Goal: Information Seeking & Learning: Learn about a topic

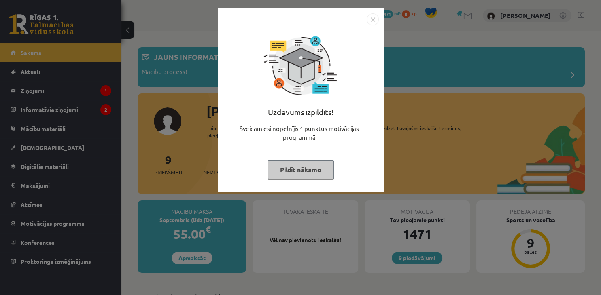
drag, startPoint x: 305, startPoint y: 170, endPoint x: 298, endPoint y: 174, distance: 8.9
click at [305, 170] on button "Pildīt nākamo" at bounding box center [301, 170] width 66 height 19
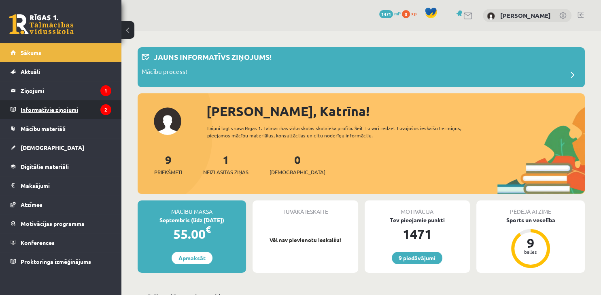
click at [68, 115] on legend "Informatīvie ziņojumi 2" at bounding box center [66, 109] width 91 height 19
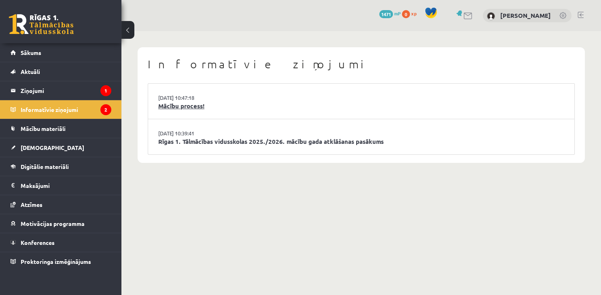
click at [185, 107] on link "Mācību process!" at bounding box center [361, 106] width 406 height 9
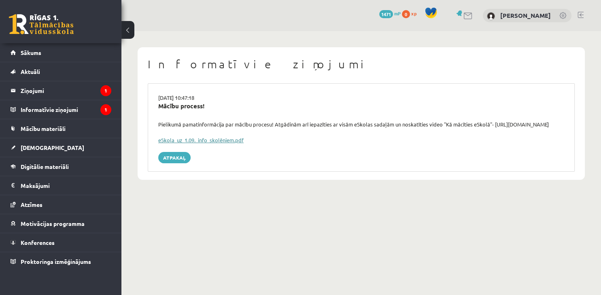
click at [224, 140] on link "eSkola_uz_1.09._info_skolēniem.pdf" at bounding box center [200, 140] width 85 height 7
click at [90, 109] on legend "Informatīvie ziņojumi 1" at bounding box center [66, 109] width 91 height 19
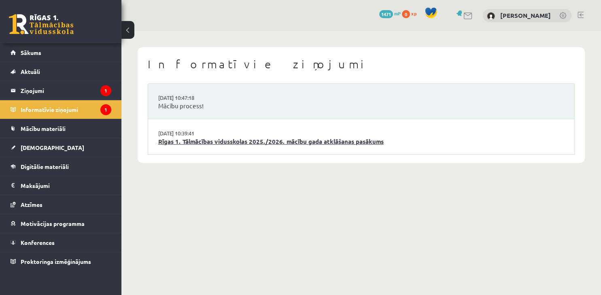
click at [202, 144] on link "Rīgas 1. Tālmācības vidusskolas 2025./2026. mācību gada atklāšanas pasākums" at bounding box center [361, 141] width 406 height 9
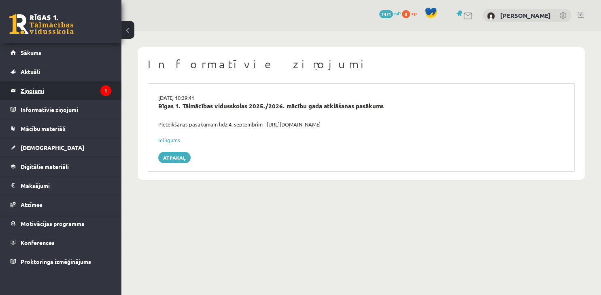
click at [55, 87] on legend "Ziņojumi 1" at bounding box center [66, 90] width 91 height 19
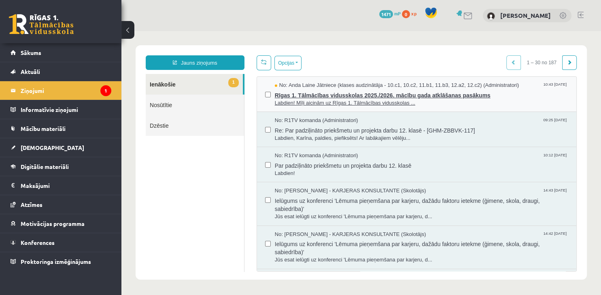
click at [356, 101] on span "Labdien! Mīļi aicinām uz Rīgas 1. Tālmācības vidusskolas ..." at bounding box center [421, 104] width 293 height 8
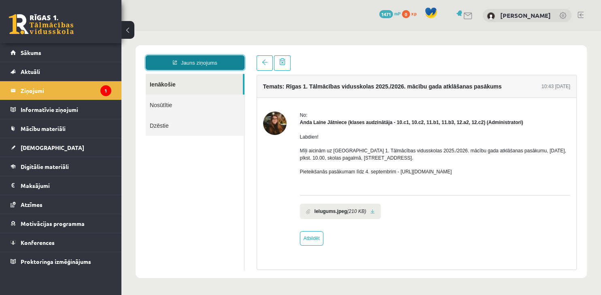
click at [191, 62] on link "Jauns ziņojums" at bounding box center [195, 62] width 99 height 15
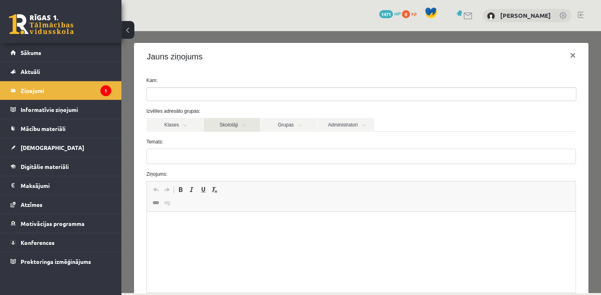
click at [247, 129] on link "Skolotāji" at bounding box center [232, 125] width 57 height 14
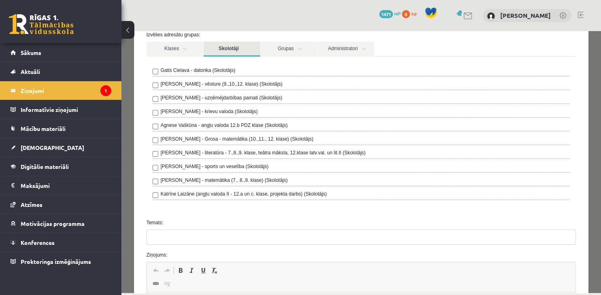
scroll to position [78, 0]
click at [187, 50] on link "Klases" at bounding box center [175, 47] width 57 height 15
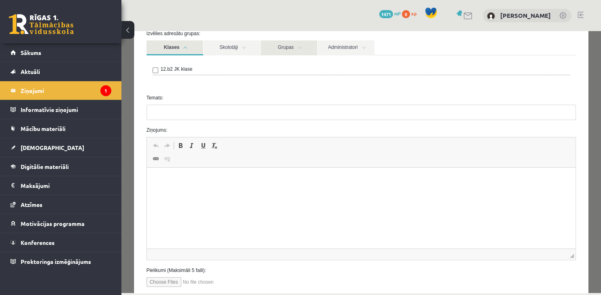
click at [281, 51] on link "Grupas" at bounding box center [289, 47] width 57 height 15
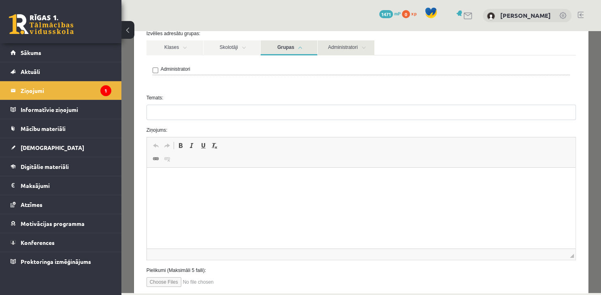
click at [345, 49] on link "Administratori" at bounding box center [346, 47] width 57 height 15
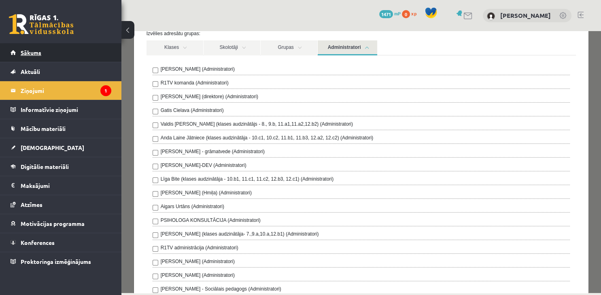
click at [43, 55] on link "Sākums" at bounding box center [61, 52] width 101 height 19
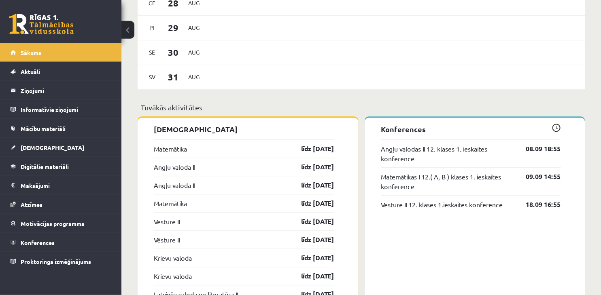
scroll to position [557, 0]
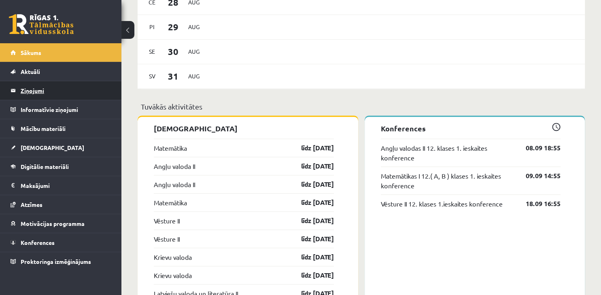
click at [52, 93] on legend "Ziņojumi 0" at bounding box center [66, 90] width 91 height 19
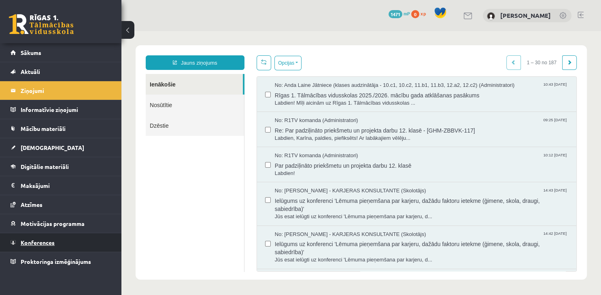
click at [64, 242] on link "Konferences" at bounding box center [61, 243] width 101 height 19
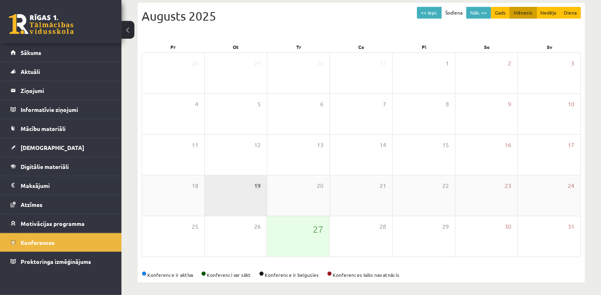
scroll to position [91, 0]
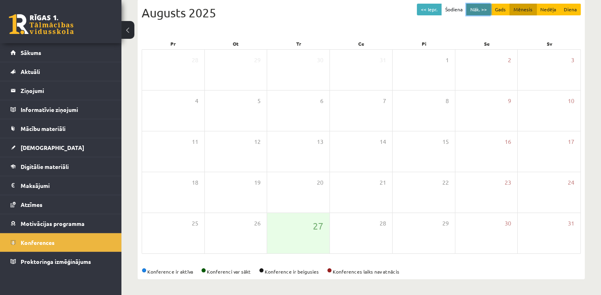
click at [483, 9] on button "Nāk. >>" at bounding box center [478, 10] width 25 height 12
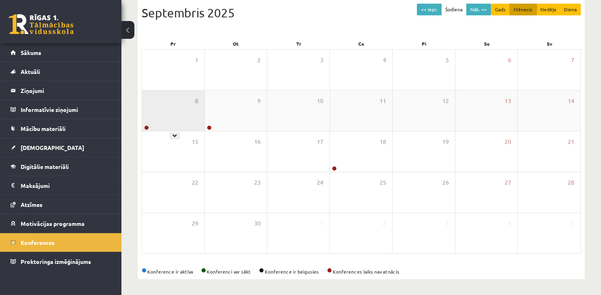
click at [163, 116] on div "8" at bounding box center [173, 111] width 62 height 40
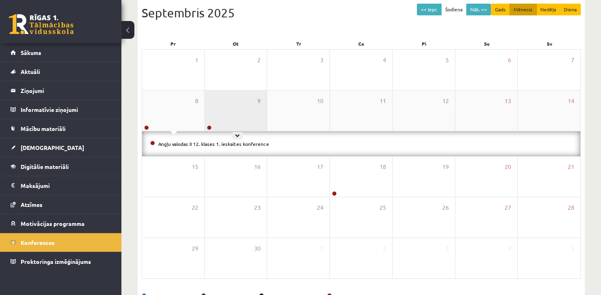
click at [238, 114] on div "9" at bounding box center [236, 111] width 62 height 40
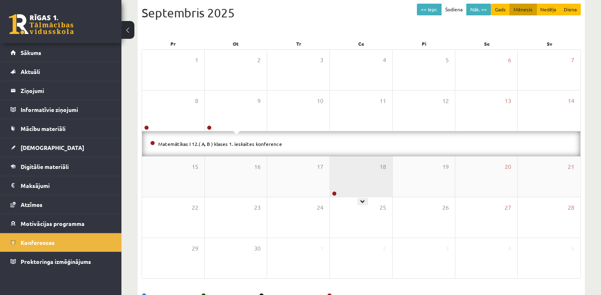
click at [347, 184] on div "18" at bounding box center [361, 177] width 62 height 40
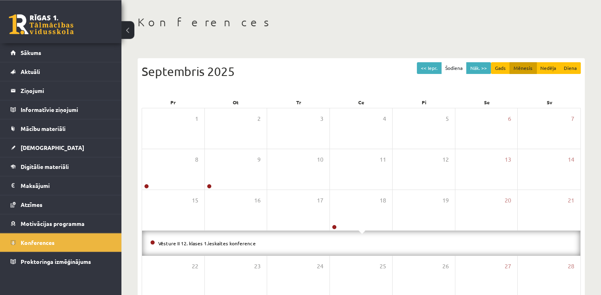
scroll to position [30, 0]
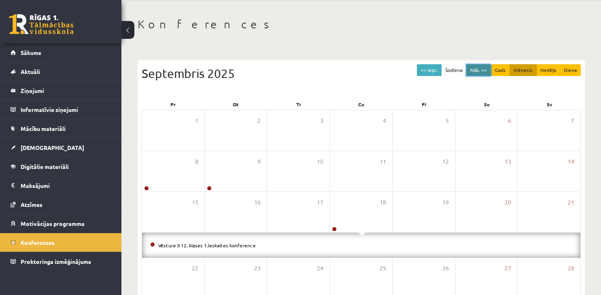
click at [486, 68] on button "Nāk. >>" at bounding box center [478, 70] width 25 height 12
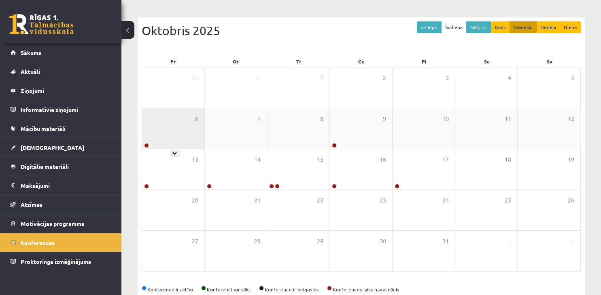
click at [187, 134] on div "6" at bounding box center [173, 128] width 62 height 40
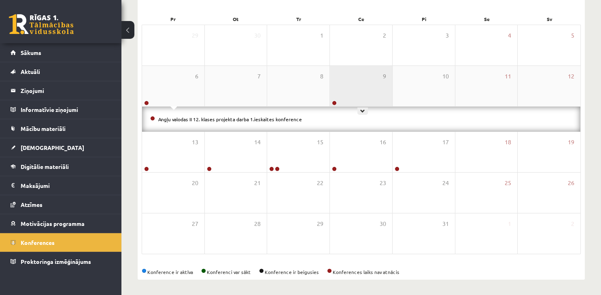
click at [345, 87] on div "9" at bounding box center [361, 86] width 62 height 40
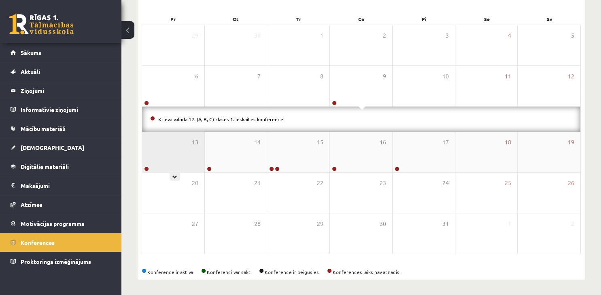
click at [188, 150] on div "13" at bounding box center [173, 152] width 62 height 40
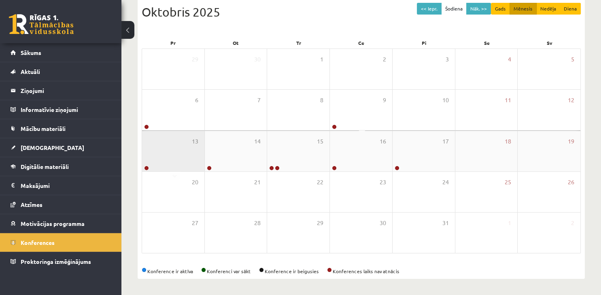
scroll to position [91, 0]
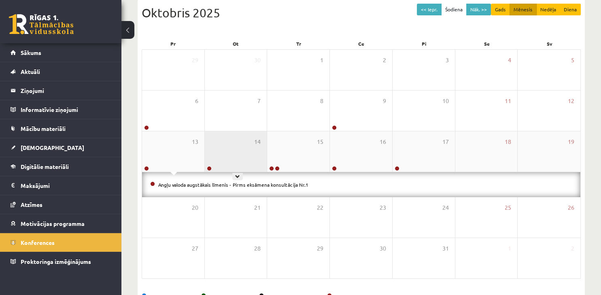
click at [242, 152] on div "14" at bounding box center [236, 152] width 62 height 40
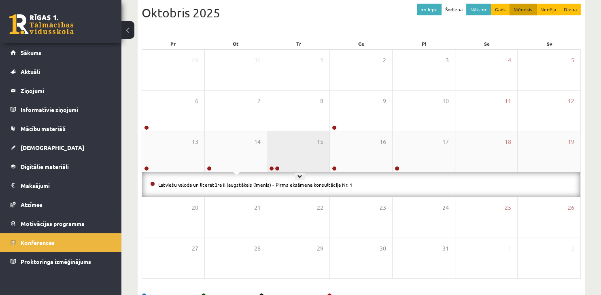
click at [292, 153] on div "15" at bounding box center [298, 152] width 62 height 40
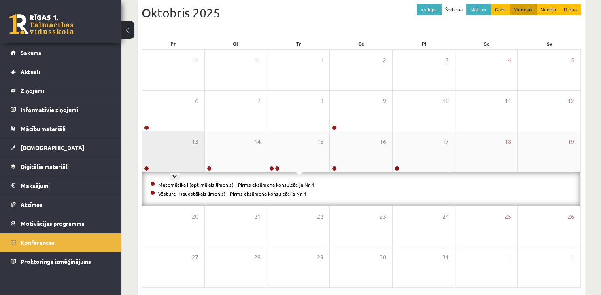
click at [193, 159] on div "13" at bounding box center [173, 152] width 62 height 40
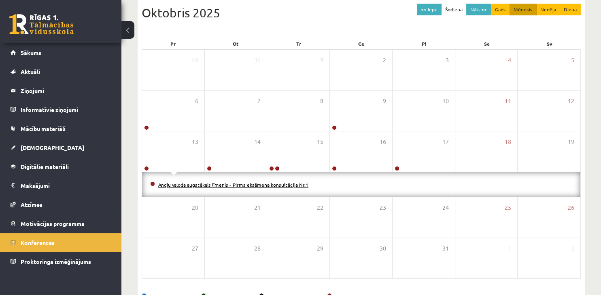
click at [194, 185] on link "Angļu valoda augstākais līmenis - Pirms eksāmena konsultācija Nr.1" at bounding box center [233, 185] width 150 height 6
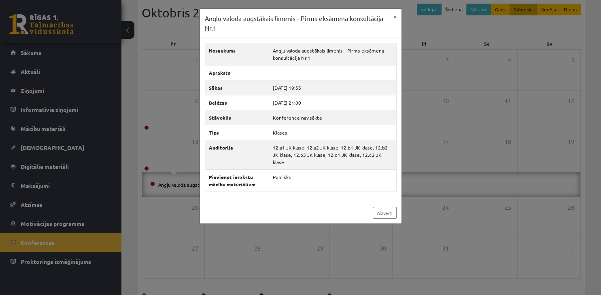
click at [468, 153] on div "Angļu valoda augstākais līmenis - Pirms eksāmena konsultācija Nr.1 × Nosaukums …" at bounding box center [300, 147] width 601 height 295
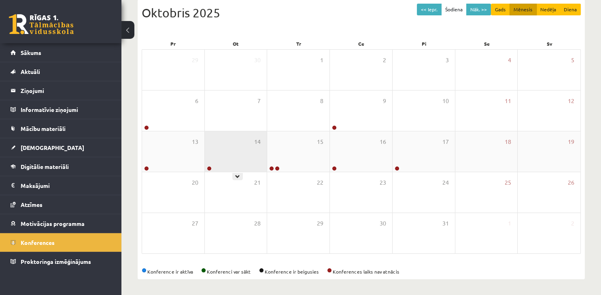
click at [220, 155] on div "14" at bounding box center [236, 152] width 62 height 40
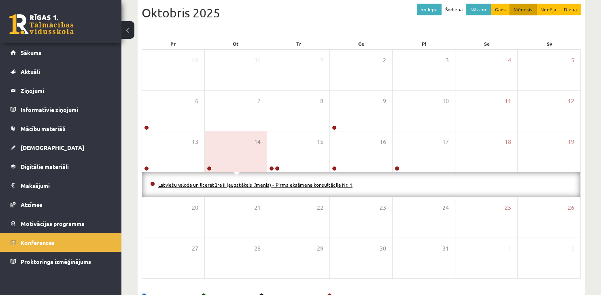
click at [255, 184] on link "Latviešu valoda un literatūra II (augstākais līmenis) - Pirms eksāmena konsultā…" at bounding box center [255, 185] width 194 height 6
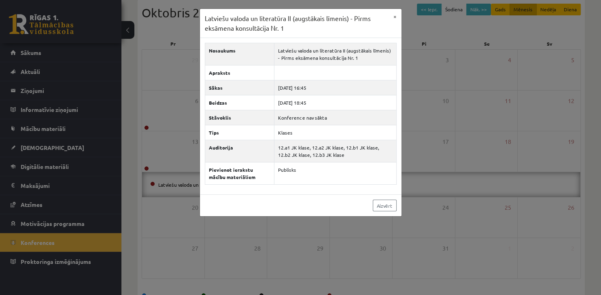
click at [447, 174] on div "Latviešu valoda un literatūra II (augstākais līmenis) - Pirms eksāmena konsultā…" at bounding box center [300, 147] width 601 height 295
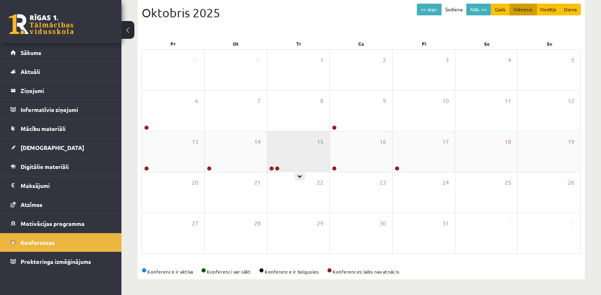
click at [295, 140] on div "15" at bounding box center [298, 152] width 62 height 40
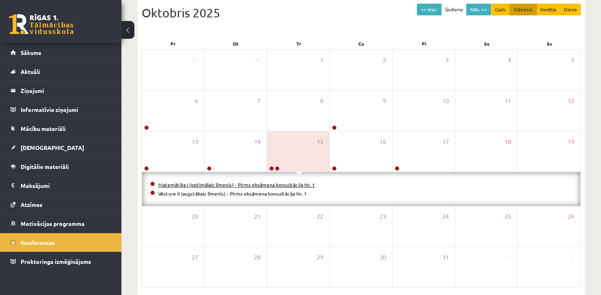
click at [285, 184] on link "Matemātika I (optimālais līmenis) - Pirms eksāmena konsultācija Nr. 1" at bounding box center [236, 185] width 157 height 6
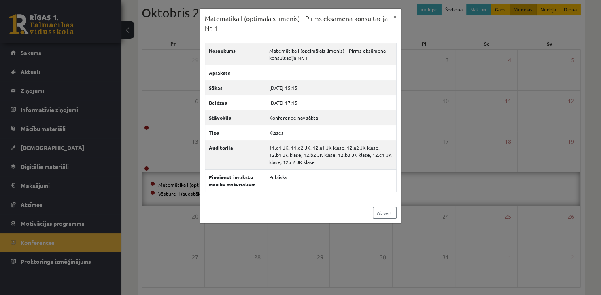
click at [428, 135] on div "Matemātika I (optimālais līmenis) - Pirms eksāmena konsultācija Nr. 1 × Nosauku…" at bounding box center [300, 147] width 601 height 295
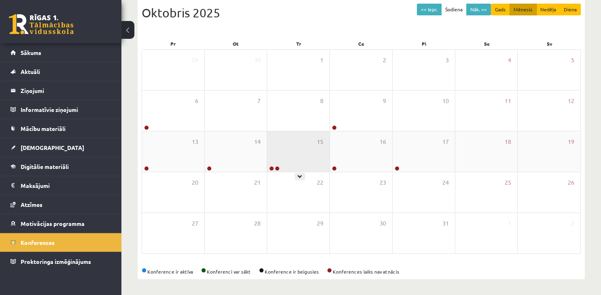
click at [281, 161] on div "15" at bounding box center [298, 152] width 62 height 40
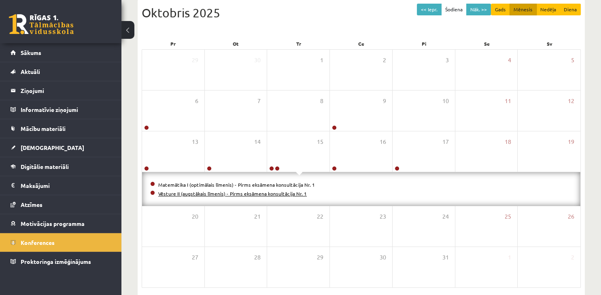
click at [251, 194] on link "Vēsture II (augstākais līmenis) - Pirms eksāmena konsultācija Nr. 1" at bounding box center [232, 194] width 149 height 6
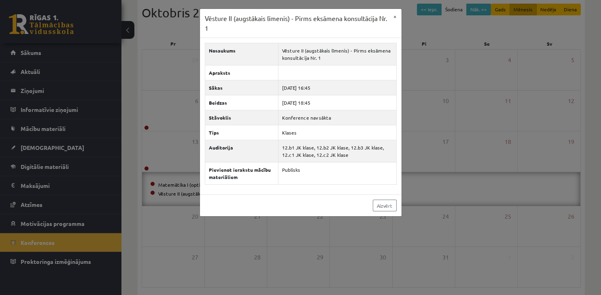
click at [442, 159] on div "Vēsture II (augstākais līmenis) - Pirms eksāmena konsultācija Nr. 1 × Nosaukums…" at bounding box center [300, 147] width 601 height 295
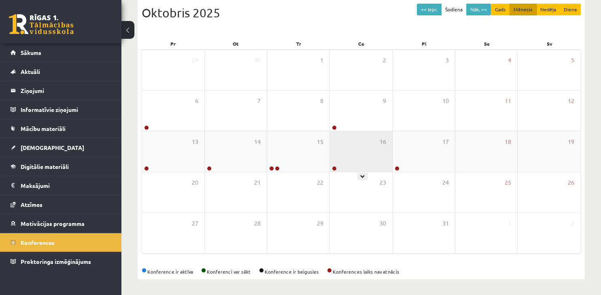
click at [376, 155] on div "16" at bounding box center [361, 152] width 62 height 40
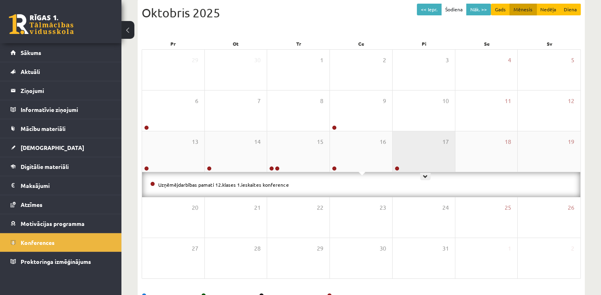
click at [417, 155] on div "17" at bounding box center [424, 152] width 62 height 40
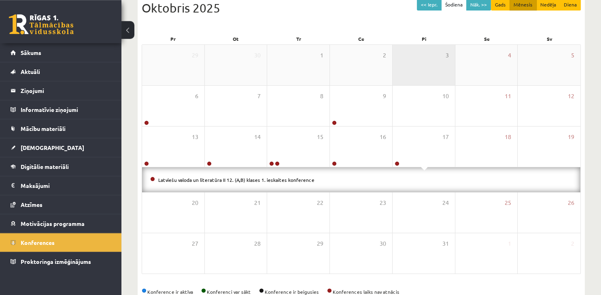
scroll to position [0, 0]
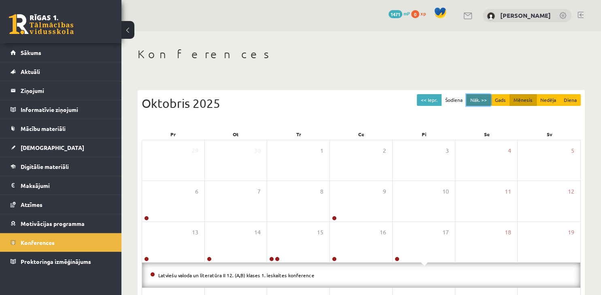
click at [479, 103] on button "Nāk. >>" at bounding box center [478, 100] width 25 height 12
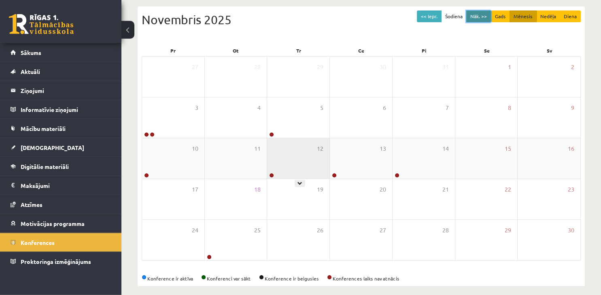
scroll to position [85, 0]
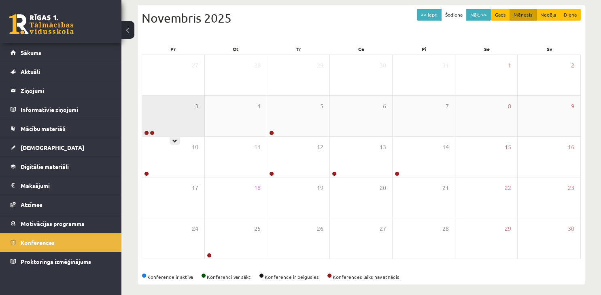
click at [188, 120] on div "3" at bounding box center [173, 116] width 62 height 40
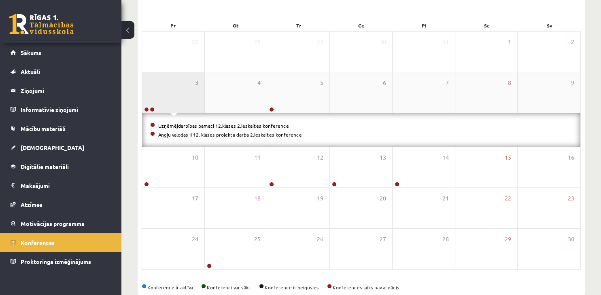
scroll to position [125, 0]
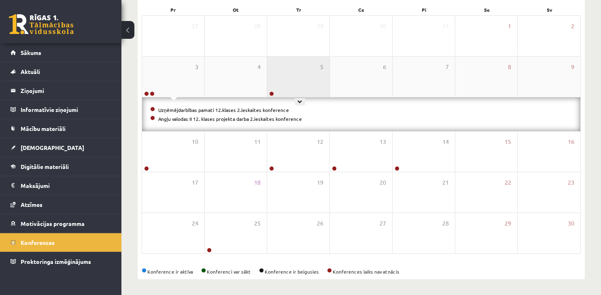
click at [298, 85] on div "5" at bounding box center [298, 77] width 62 height 40
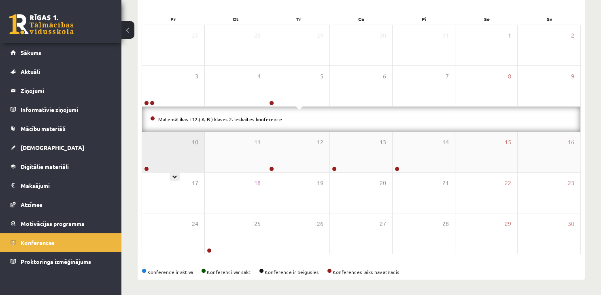
click at [178, 153] on div "10" at bounding box center [173, 152] width 62 height 40
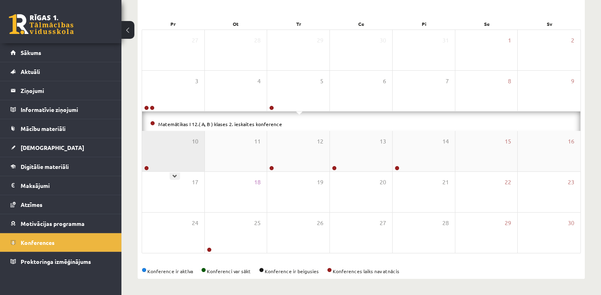
scroll to position [91, 0]
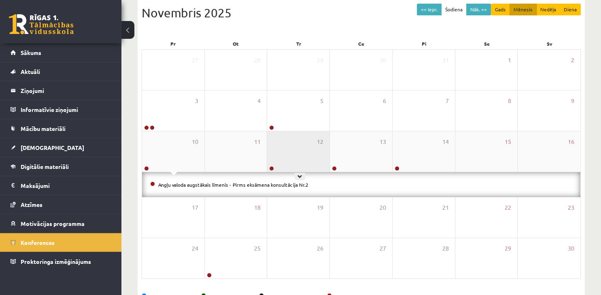
click at [305, 157] on div "12" at bounding box center [298, 152] width 62 height 40
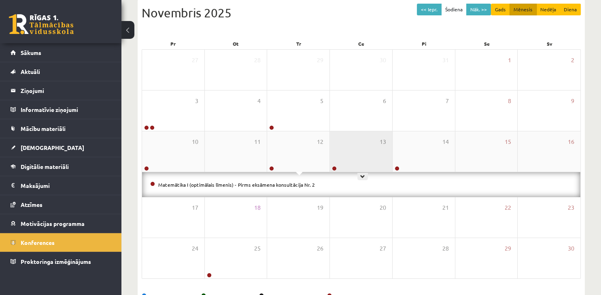
click at [364, 157] on div "13" at bounding box center [361, 152] width 62 height 40
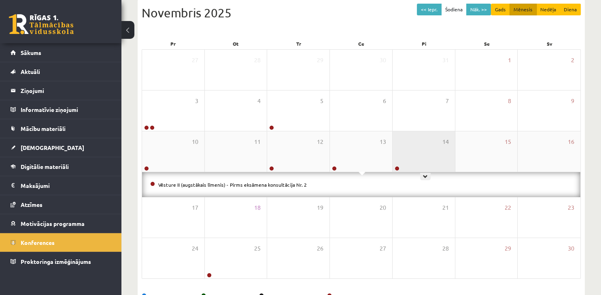
click at [432, 156] on div "14" at bounding box center [424, 152] width 62 height 40
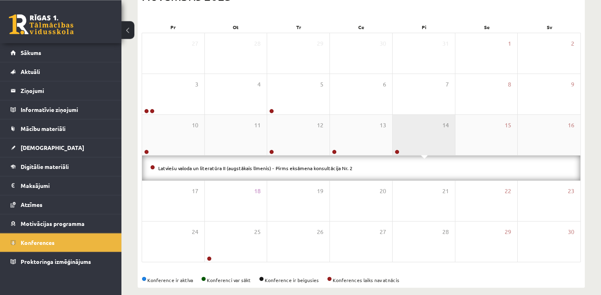
scroll to position [115, 0]
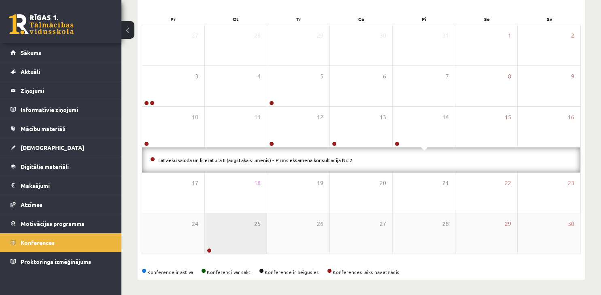
click at [245, 250] on div "25" at bounding box center [236, 234] width 62 height 40
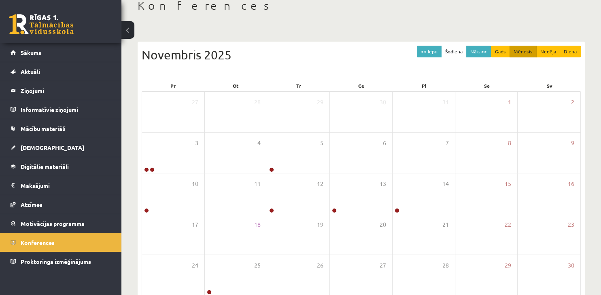
scroll to position [48, 0]
click at [430, 51] on button "<< Iepr." at bounding box center [429, 52] width 25 height 12
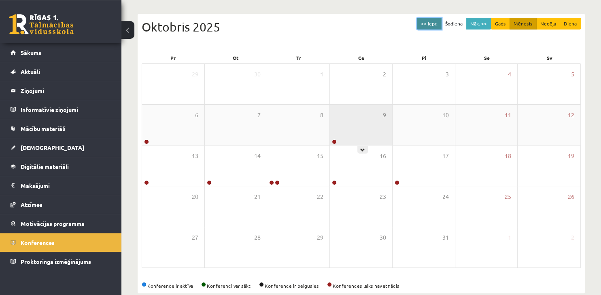
scroll to position [91, 0]
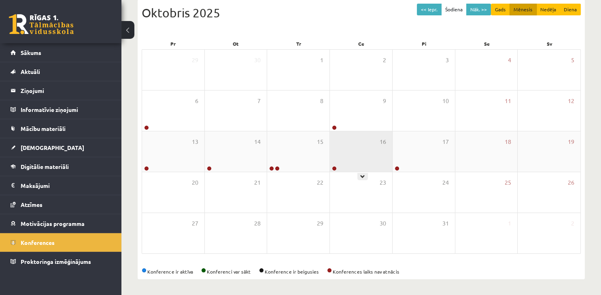
click at [354, 140] on div "16" at bounding box center [361, 152] width 62 height 40
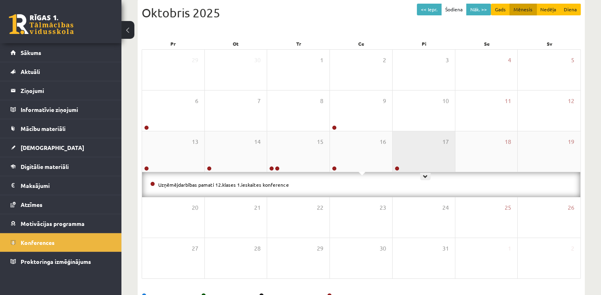
click at [423, 155] on div "17" at bounding box center [424, 152] width 62 height 40
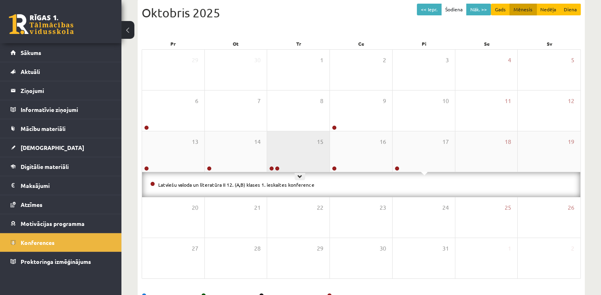
click at [313, 154] on div "15" at bounding box center [298, 152] width 62 height 40
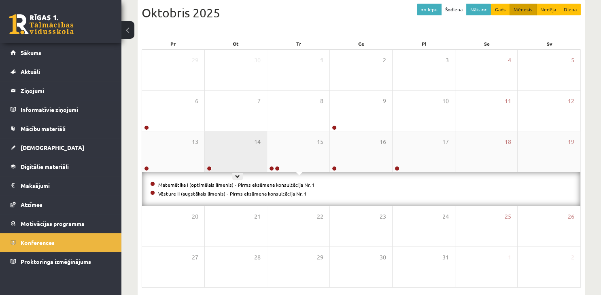
click at [232, 155] on div "14" at bounding box center [236, 152] width 62 height 40
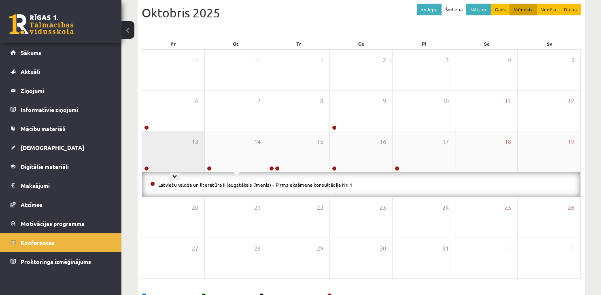
click at [188, 161] on div "13" at bounding box center [173, 152] width 62 height 40
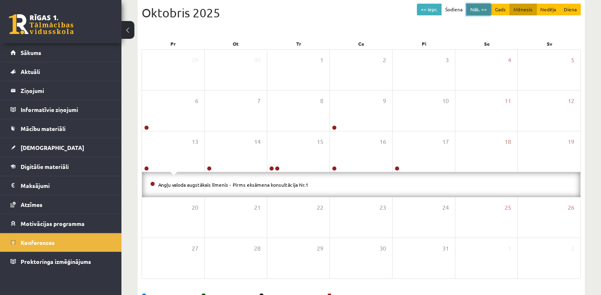
click at [482, 14] on button "Nāk. >>" at bounding box center [478, 10] width 25 height 12
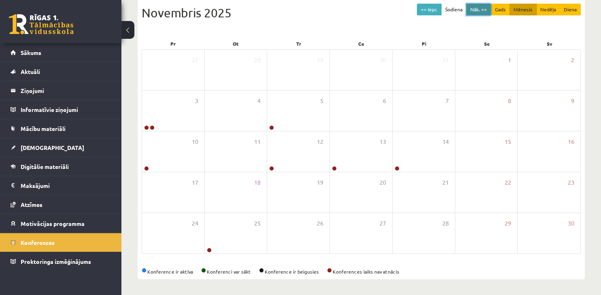
click at [482, 14] on button "Nāk. >>" at bounding box center [478, 10] width 25 height 12
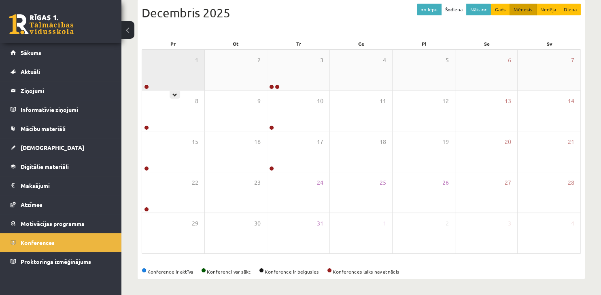
click at [155, 71] on div "1" at bounding box center [173, 70] width 62 height 40
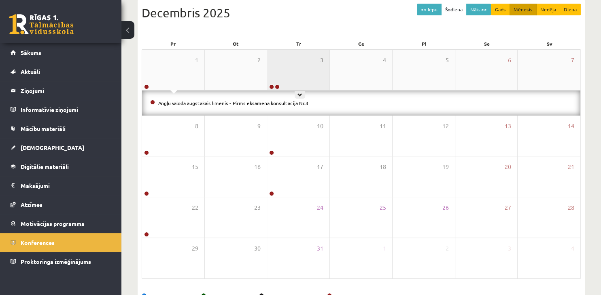
click at [304, 80] on div "3" at bounding box center [298, 70] width 62 height 40
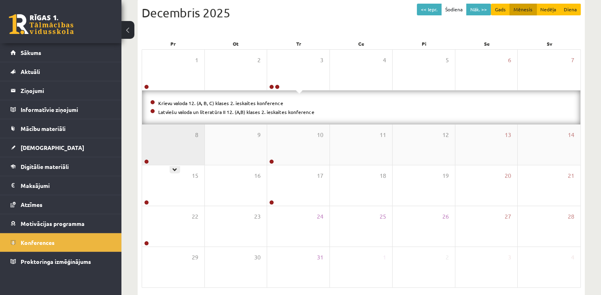
click at [187, 154] on div "8" at bounding box center [173, 145] width 62 height 40
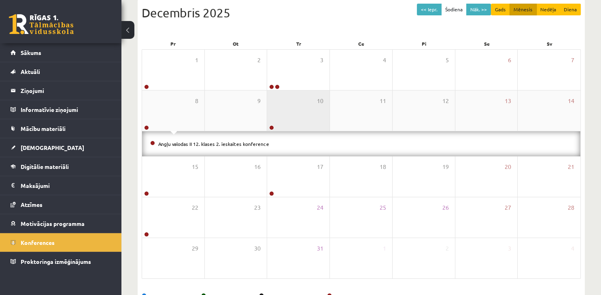
click at [299, 118] on div "10" at bounding box center [298, 111] width 62 height 40
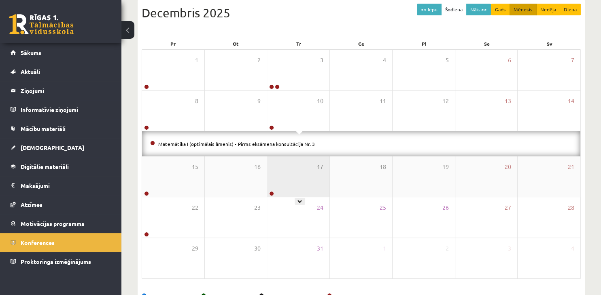
click at [283, 179] on div "17" at bounding box center [298, 177] width 62 height 40
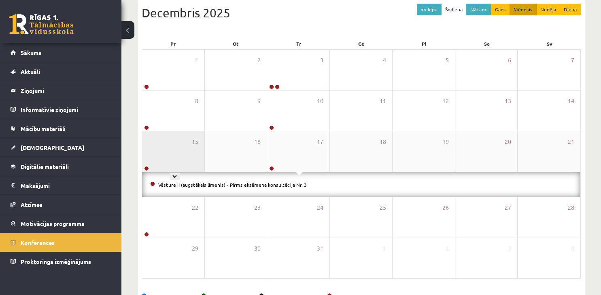
click at [152, 149] on div "15" at bounding box center [173, 152] width 62 height 40
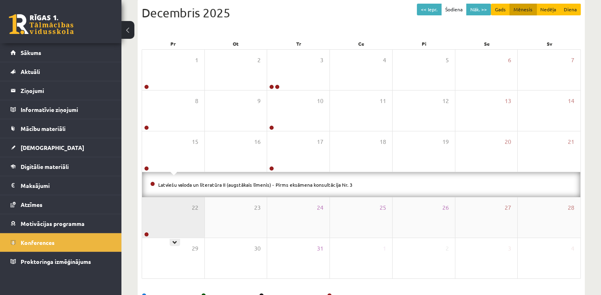
click at [184, 233] on div "22" at bounding box center [173, 218] width 62 height 40
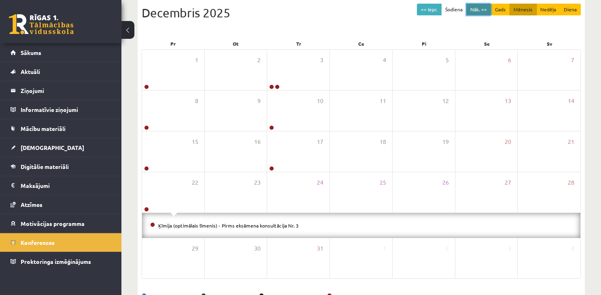
click at [477, 11] on button "Nāk. >>" at bounding box center [478, 10] width 25 height 12
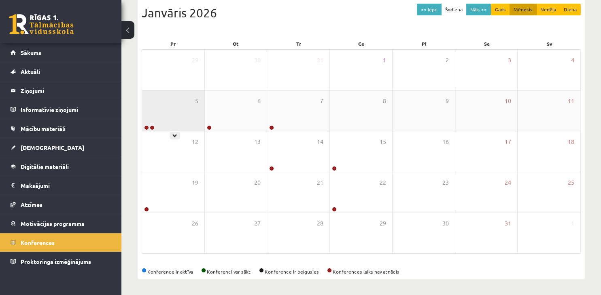
click at [183, 123] on div "5" at bounding box center [173, 111] width 62 height 40
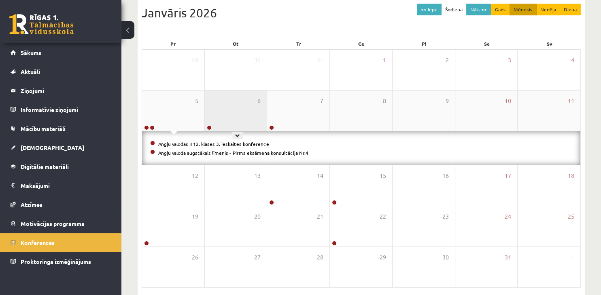
click at [239, 122] on div "6" at bounding box center [236, 111] width 62 height 40
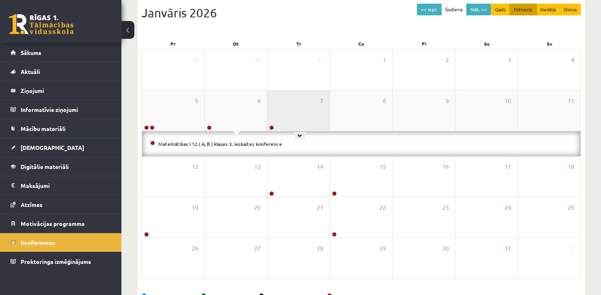
click at [306, 120] on div "7" at bounding box center [298, 111] width 62 height 40
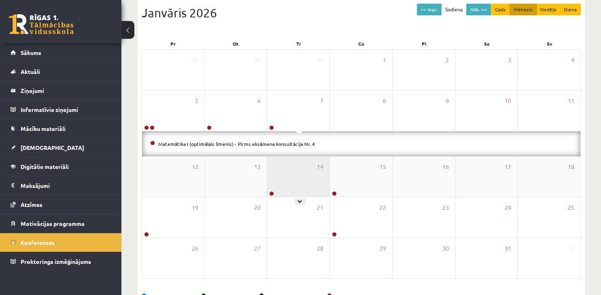
click at [296, 182] on div "14" at bounding box center [298, 177] width 62 height 40
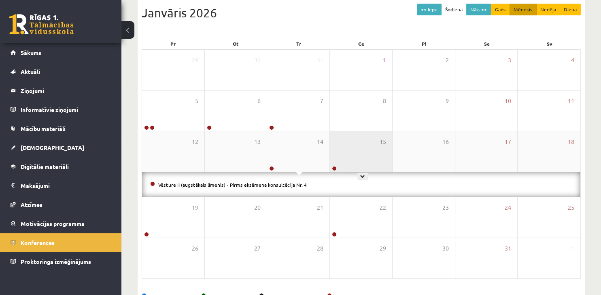
click at [362, 167] on div "15" at bounding box center [361, 152] width 62 height 40
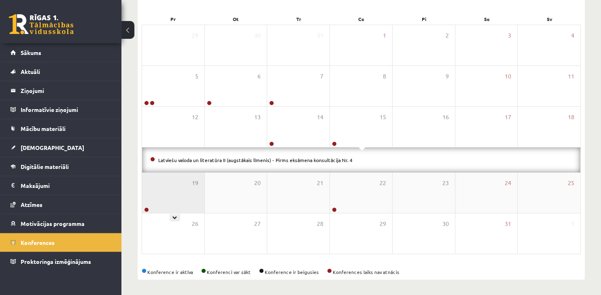
click at [187, 195] on div "19" at bounding box center [173, 193] width 62 height 40
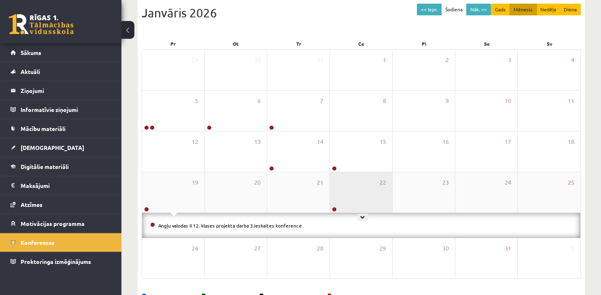
click at [341, 196] on div "22" at bounding box center [361, 192] width 62 height 40
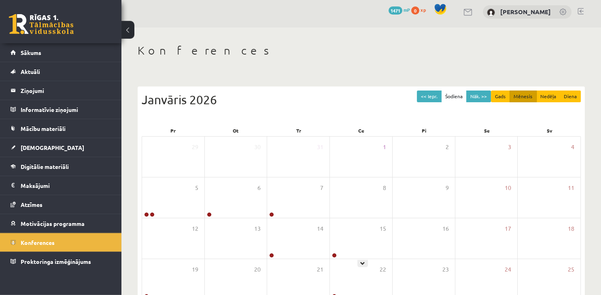
scroll to position [0, 0]
